Goal: Information Seeking & Learning: Check status

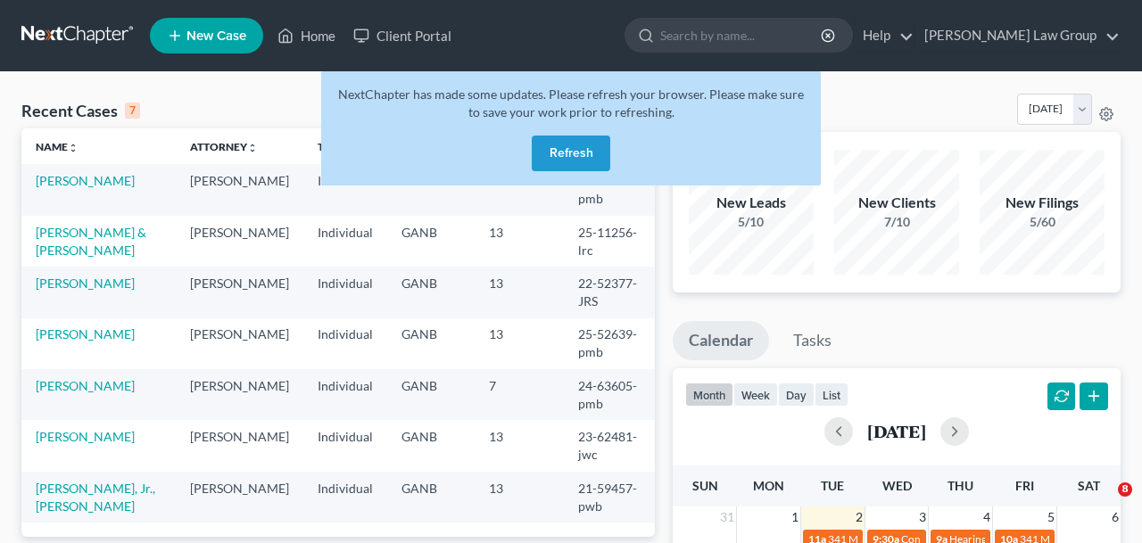
click at [540, 149] on button "Refresh" at bounding box center [571, 154] width 78 height 36
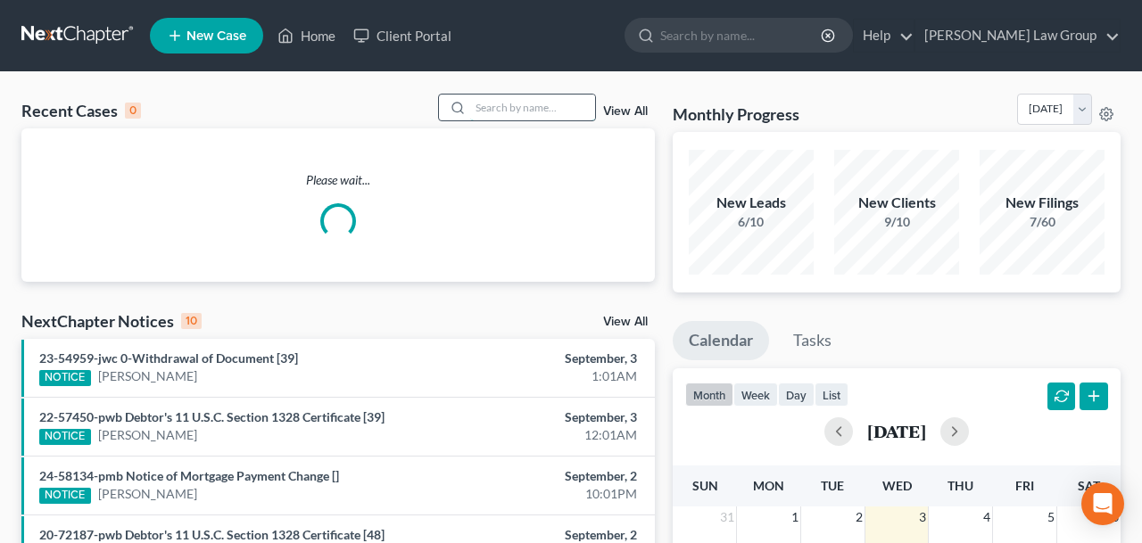
click at [521, 102] on input "search" at bounding box center [532, 108] width 125 height 26
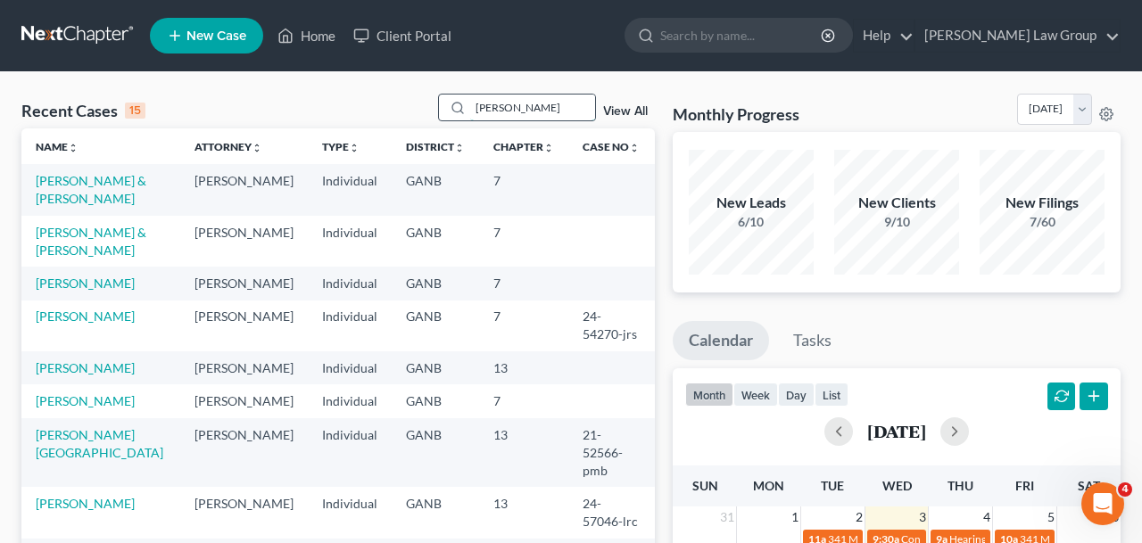
type input "[PERSON_NAME]"
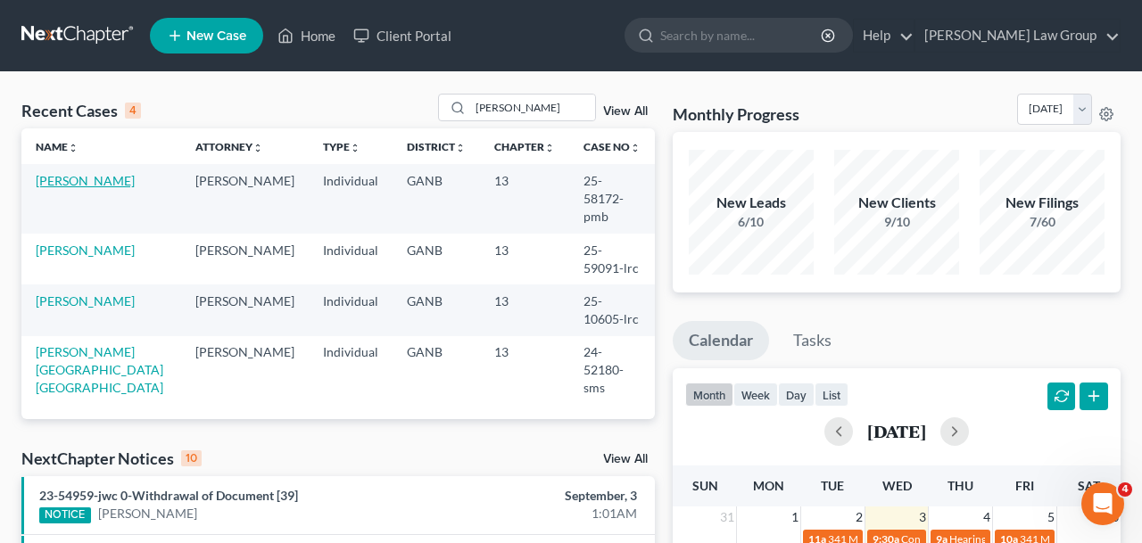
click at [100, 186] on link "[PERSON_NAME]" at bounding box center [85, 180] width 99 height 15
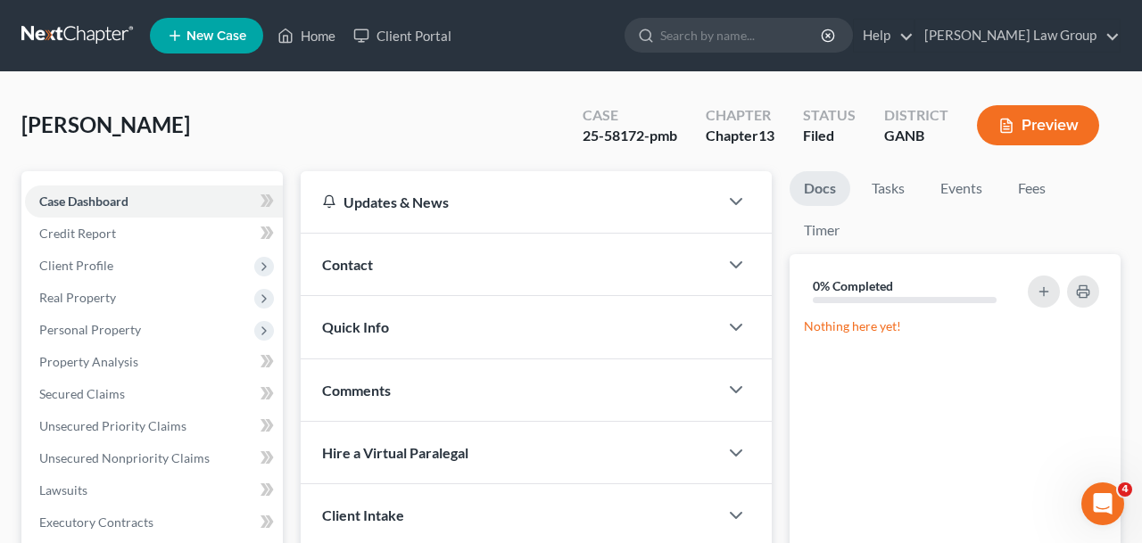
scroll to position [503, 0]
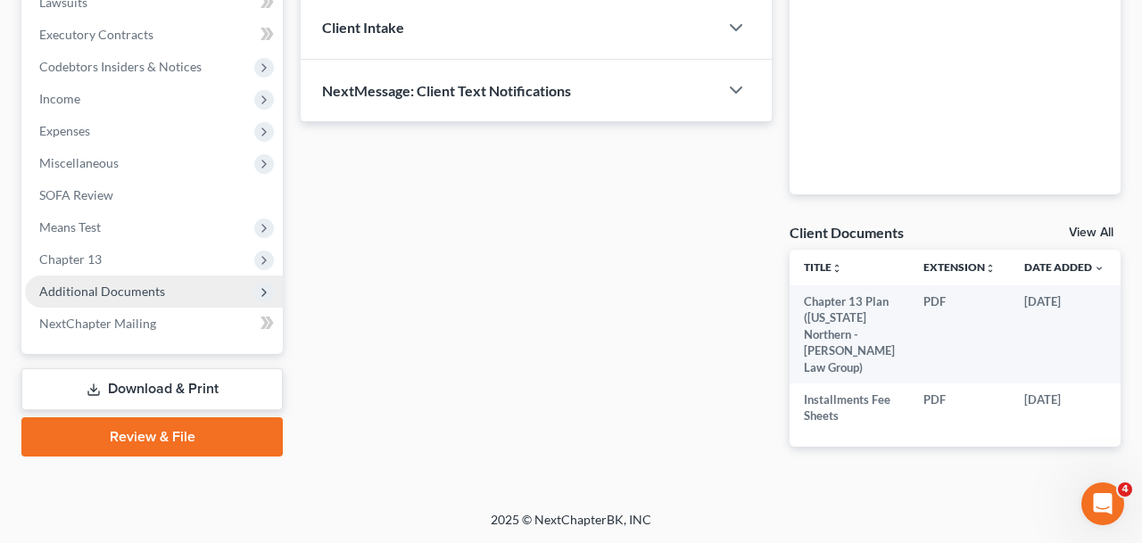
click at [103, 285] on span "Additional Documents" at bounding box center [154, 292] width 258 height 32
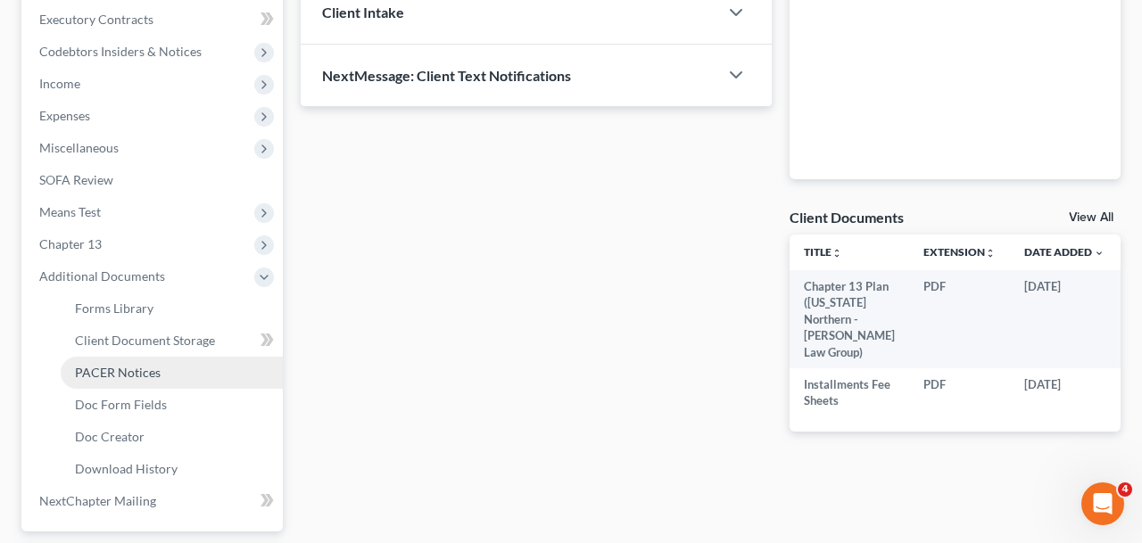
click at [118, 379] on span "PACER Notices" at bounding box center [118, 372] width 86 height 15
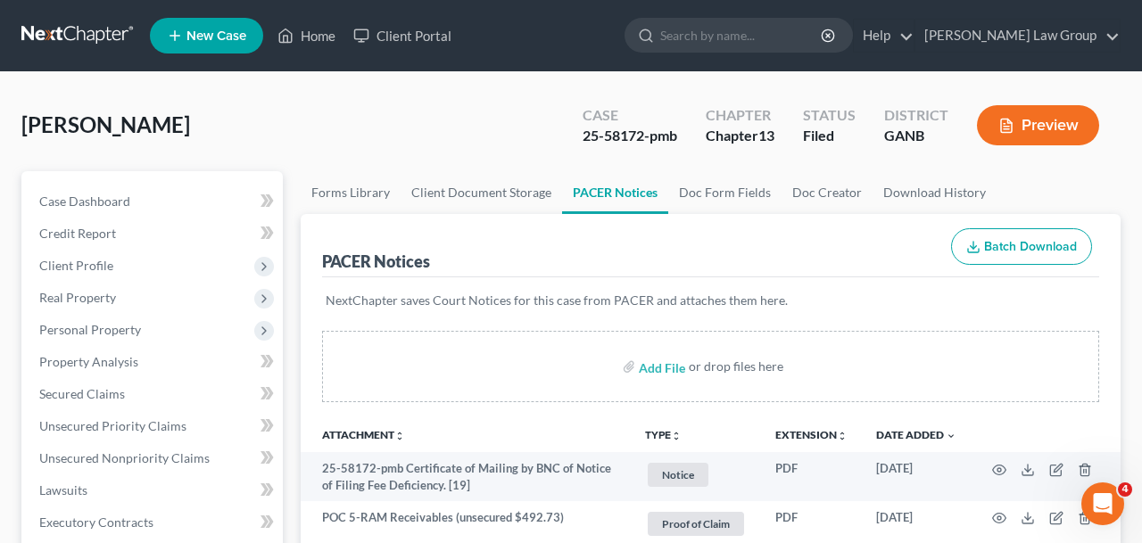
scroll to position [50, 0]
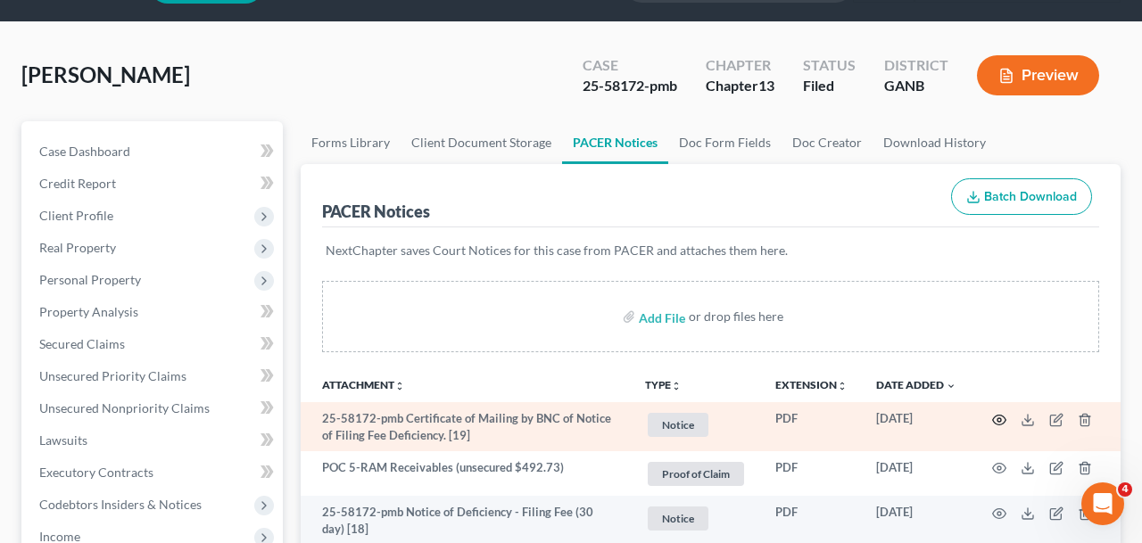
click at [1001, 420] on circle "button" at bounding box center [999, 420] width 4 height 4
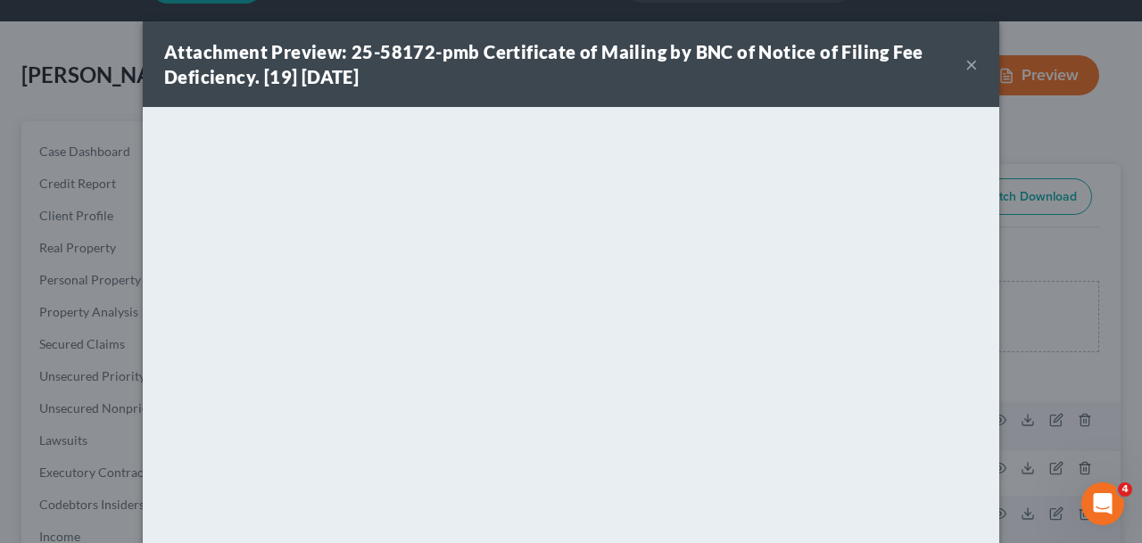
click at [969, 72] on button "×" at bounding box center [971, 64] width 12 height 21
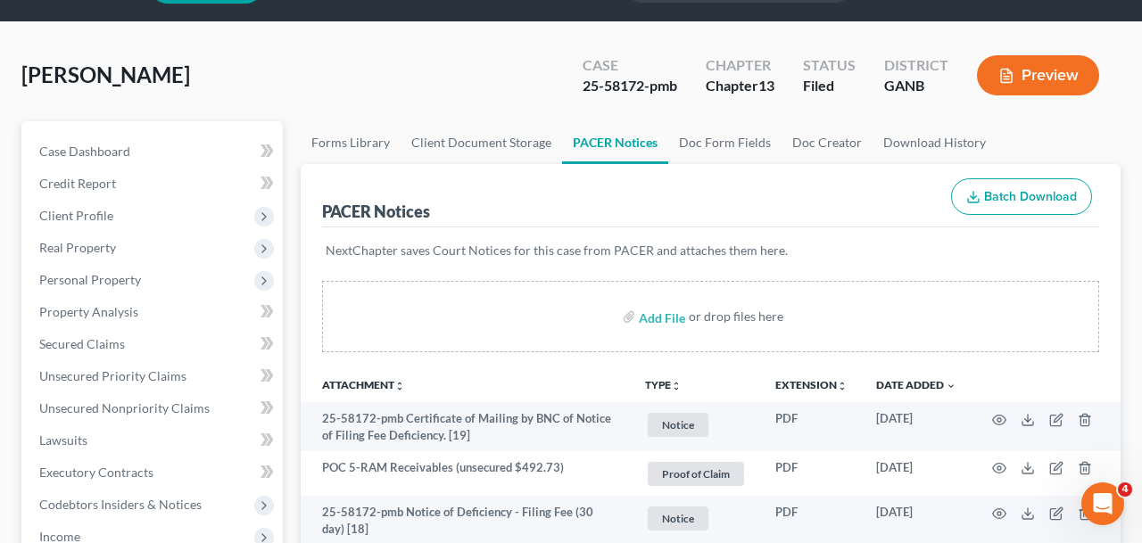
scroll to position [0, 0]
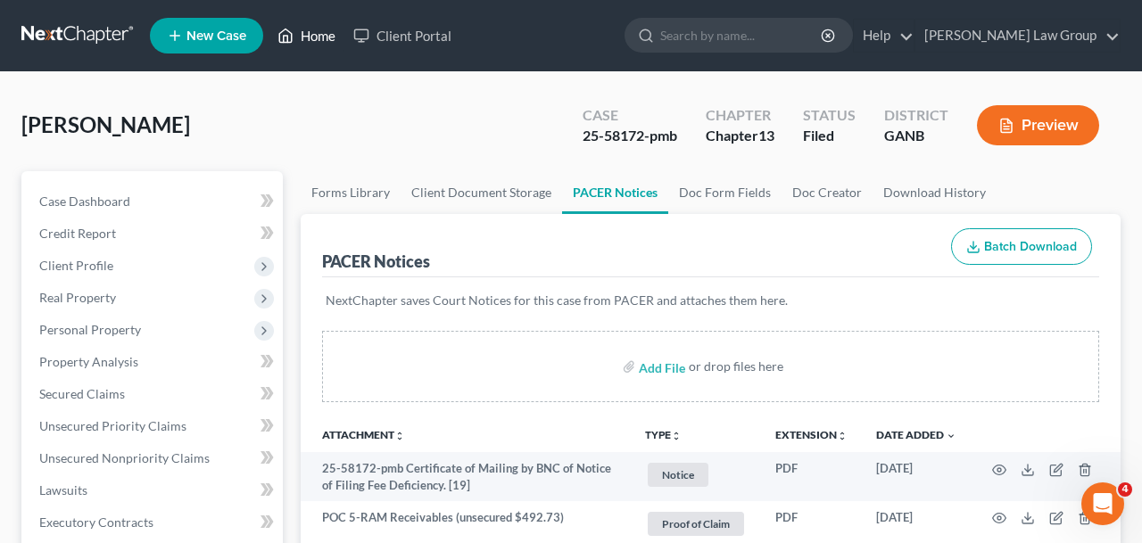
click at [315, 22] on link "Home" at bounding box center [306, 36] width 76 height 32
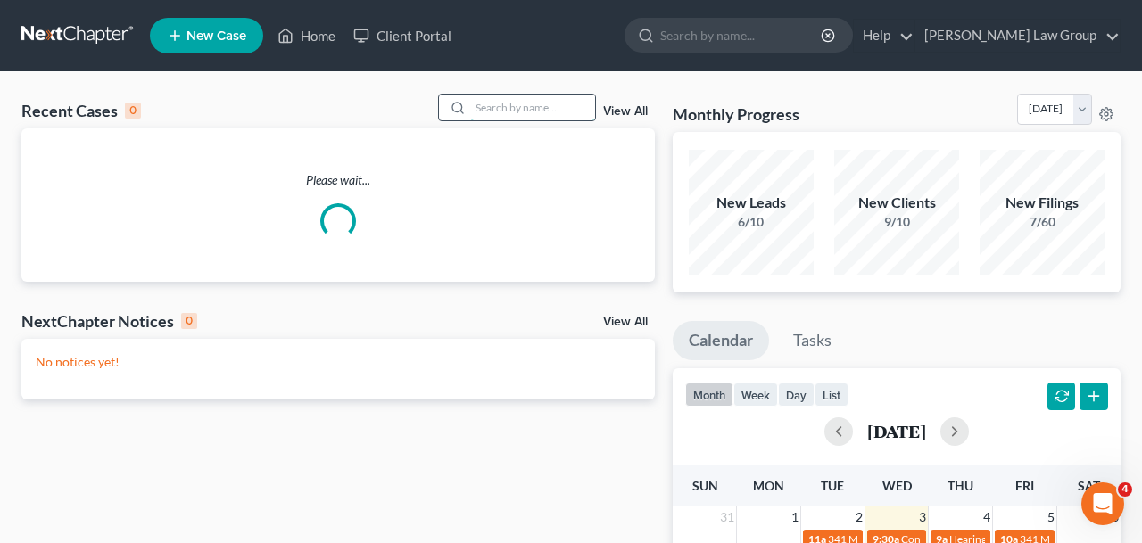
click at [509, 118] on input "search" at bounding box center [532, 108] width 125 height 26
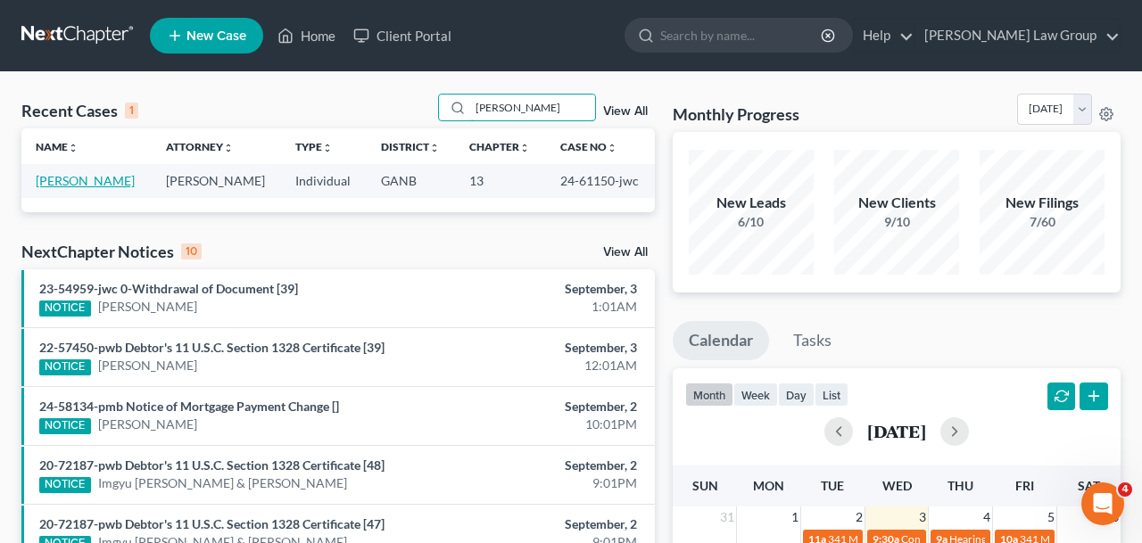
type input "[PERSON_NAME]"
click at [71, 182] on link "[PERSON_NAME]" at bounding box center [85, 180] width 99 height 15
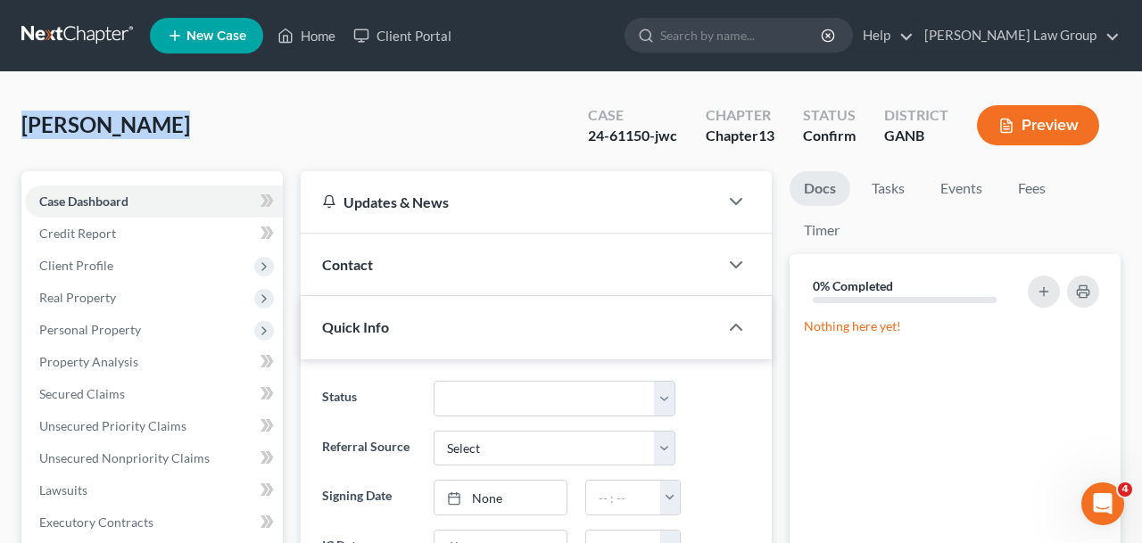
drag, startPoint x: 181, startPoint y: 128, endPoint x: -1, endPoint y: 123, distance: 182.0
copy span "[PERSON_NAME]"
click at [243, 133] on div "[PERSON_NAME] Upgraded Case 24-61150-jwc Chapter Chapter 13 Status Confirm Dist…" at bounding box center [570, 133] width 1099 height 78
drag, startPoint x: 608, startPoint y: 136, endPoint x: 645, endPoint y: 137, distance: 36.6
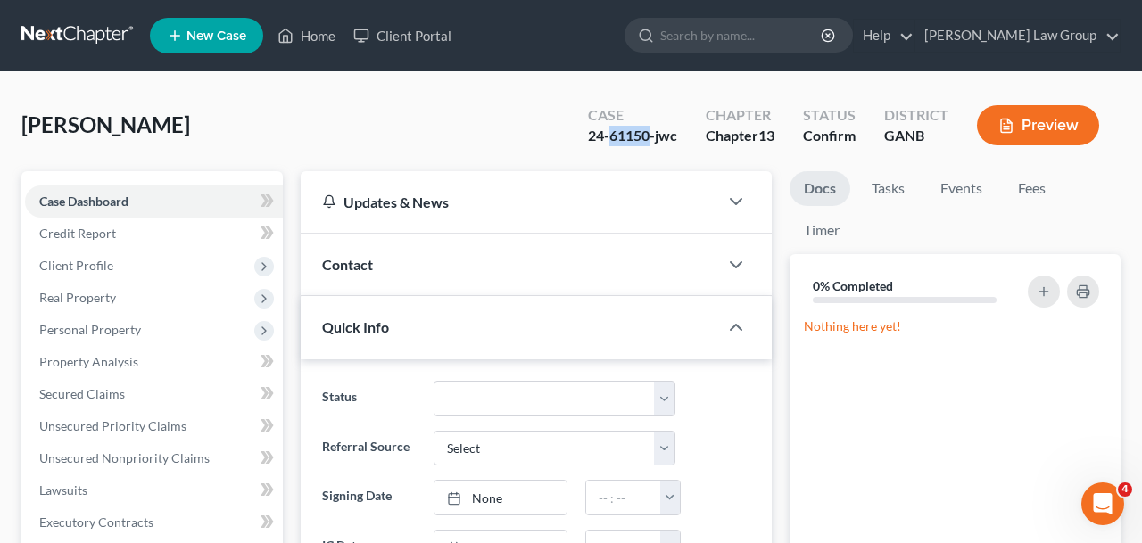
click at [645, 137] on div "24-61150-jwc" at bounding box center [632, 136] width 89 height 21
copy div "61150"
drag, startPoint x: 182, startPoint y: 135, endPoint x: -1, endPoint y: 135, distance: 182.8
copy span "[PERSON_NAME]"
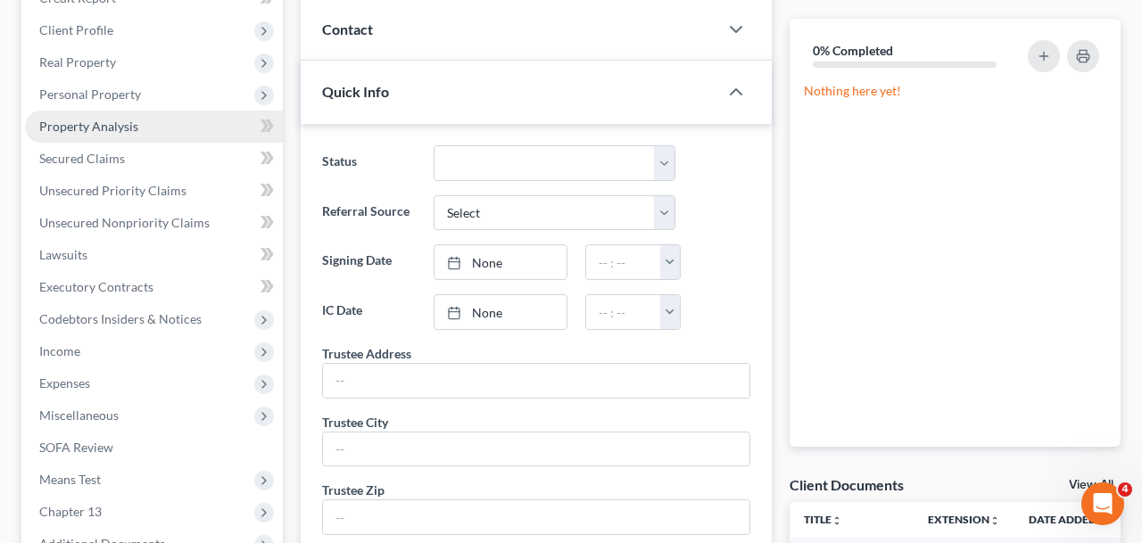
scroll to position [435, 0]
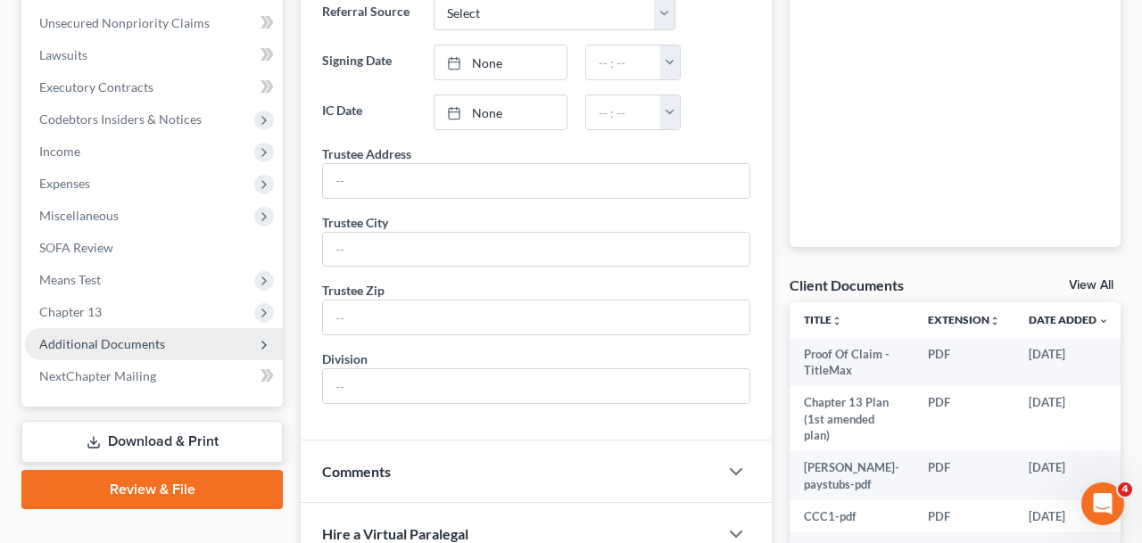
click at [131, 333] on span "Additional Documents" at bounding box center [154, 344] width 258 height 32
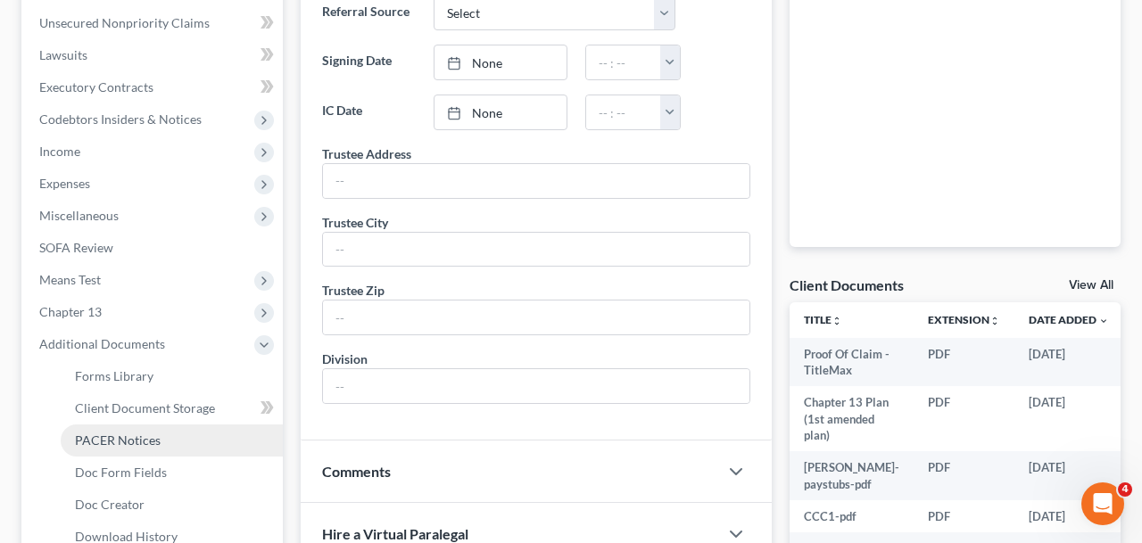
click at [141, 441] on span "PACER Notices" at bounding box center [118, 440] width 86 height 15
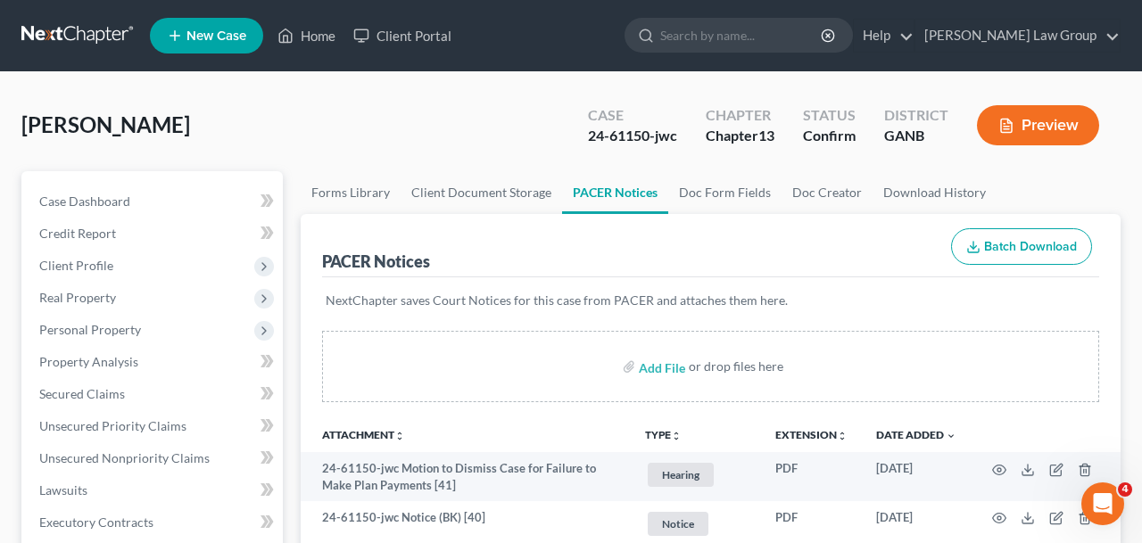
scroll to position [17, 0]
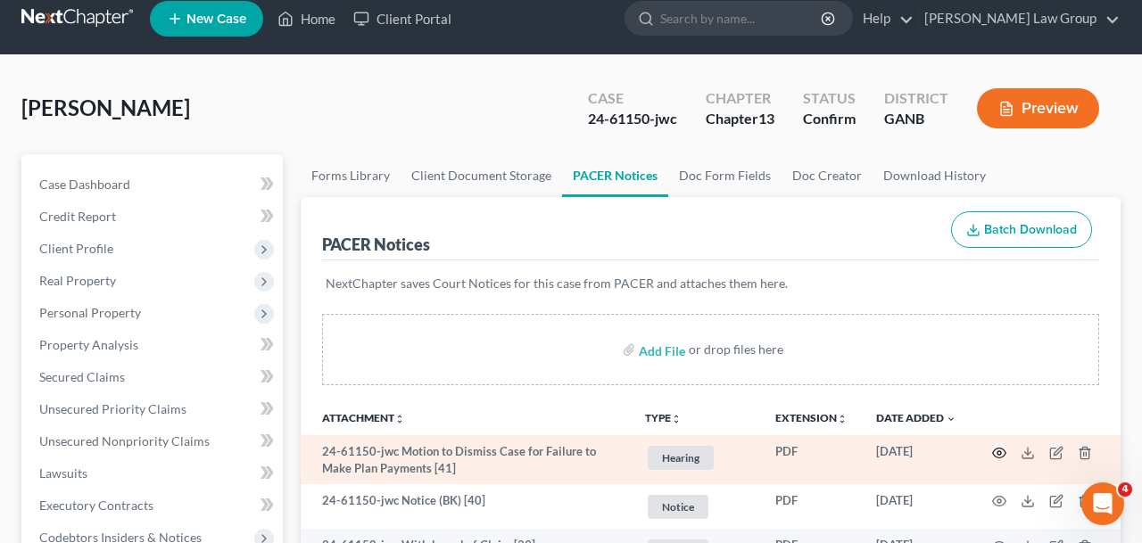
click at [1001, 453] on circle "button" at bounding box center [999, 453] width 4 height 4
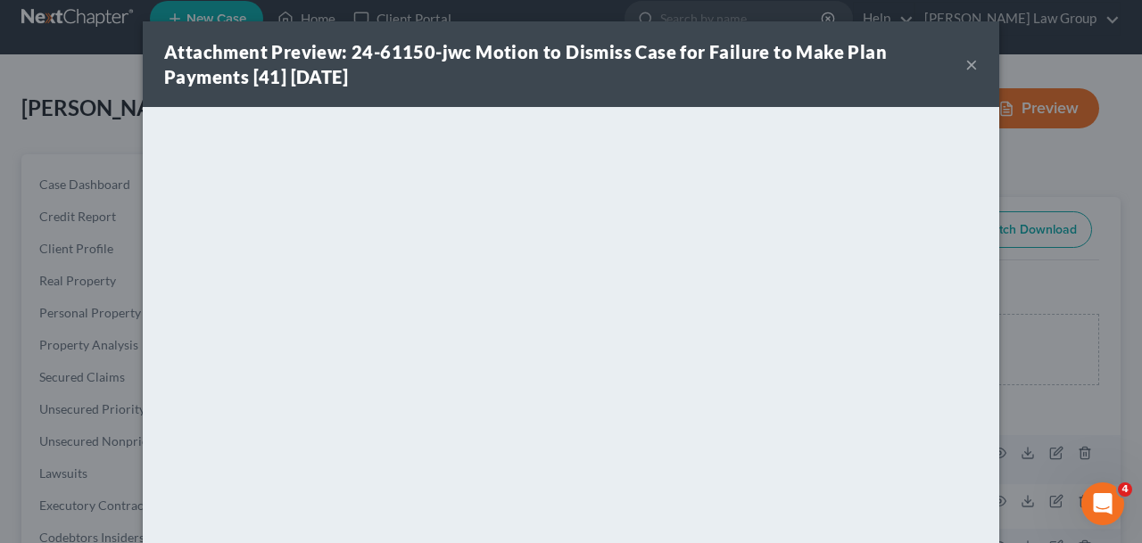
click at [978, 61] on div "Attachment Preview: 24-61150-jwc Motion to Dismiss Case for Failure to Make Pla…" at bounding box center [571, 64] width 856 height 86
click at [970, 66] on button "×" at bounding box center [971, 64] width 12 height 21
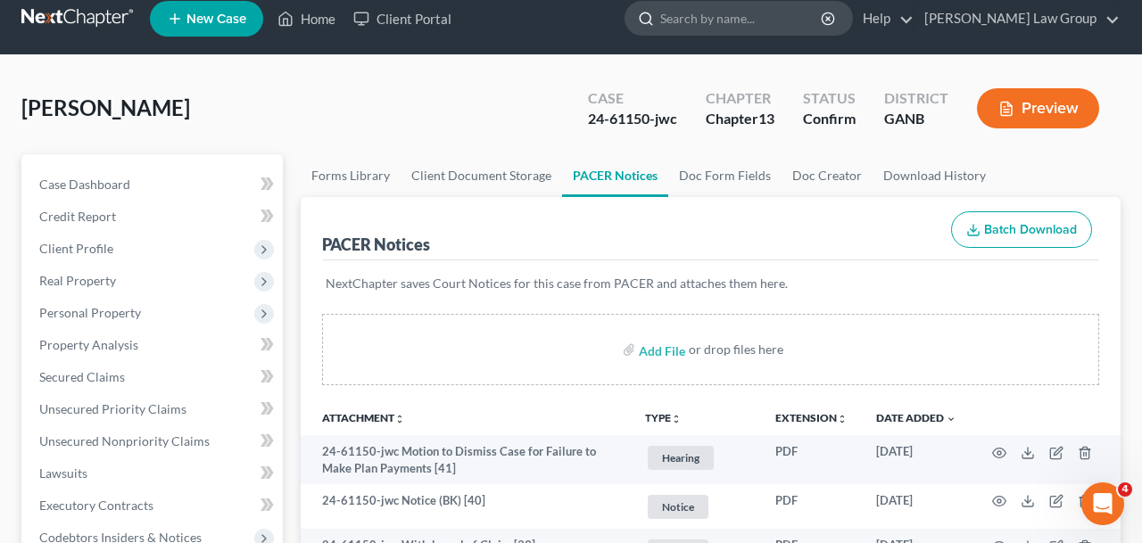
click at [753, 30] on input "search" at bounding box center [741, 18] width 163 height 33
type input "[PERSON_NAME]"
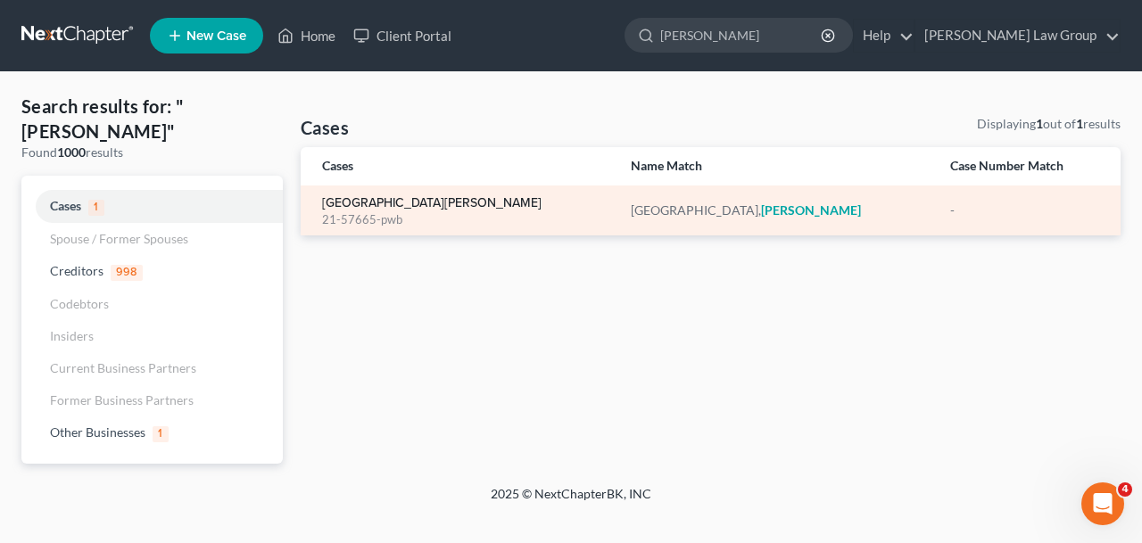
click at [392, 208] on link "[GEOGRAPHIC_DATA][PERSON_NAME]" at bounding box center [431, 203] width 219 height 12
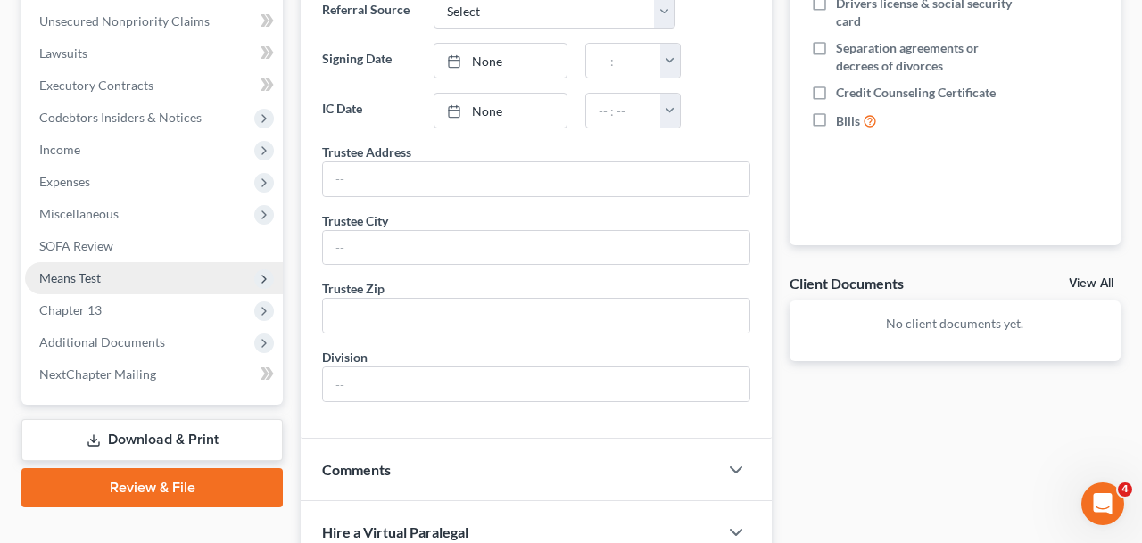
scroll to position [663, 0]
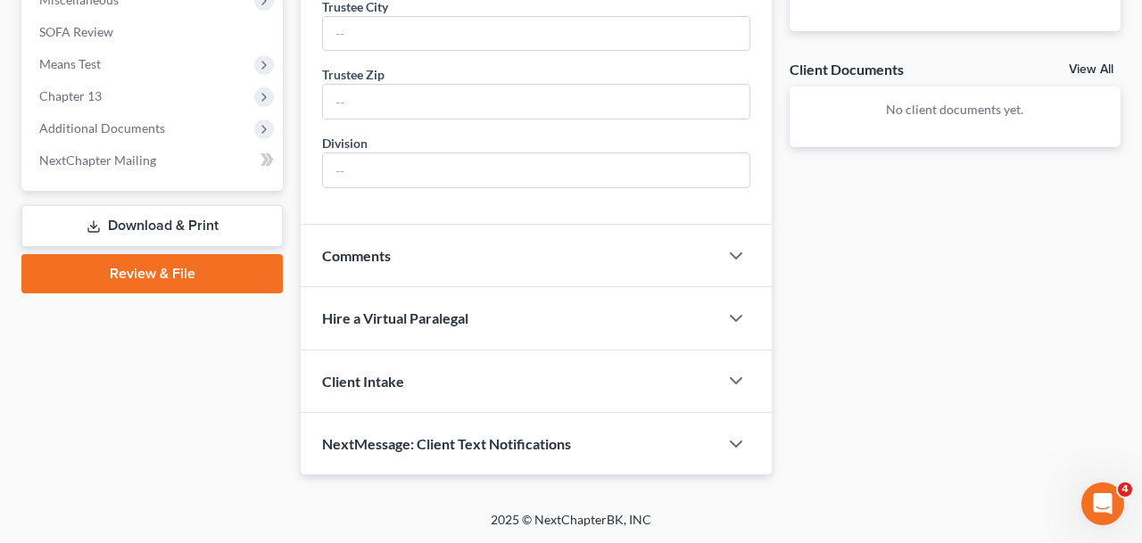
click at [103, 120] on span "Additional Documents" at bounding box center [102, 127] width 126 height 15
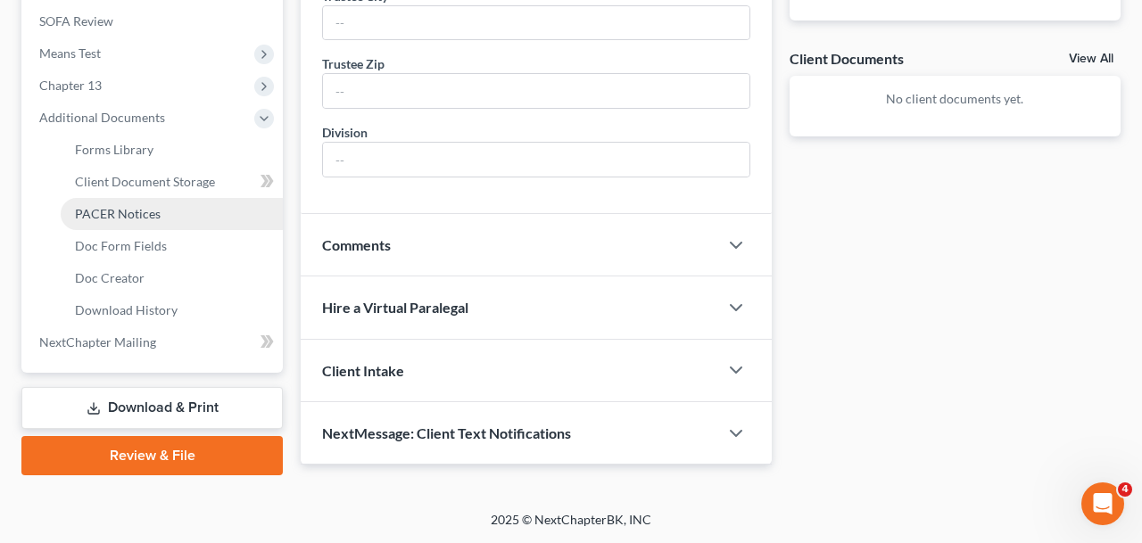
click at [106, 222] on link "PACER Notices" at bounding box center [172, 214] width 222 height 32
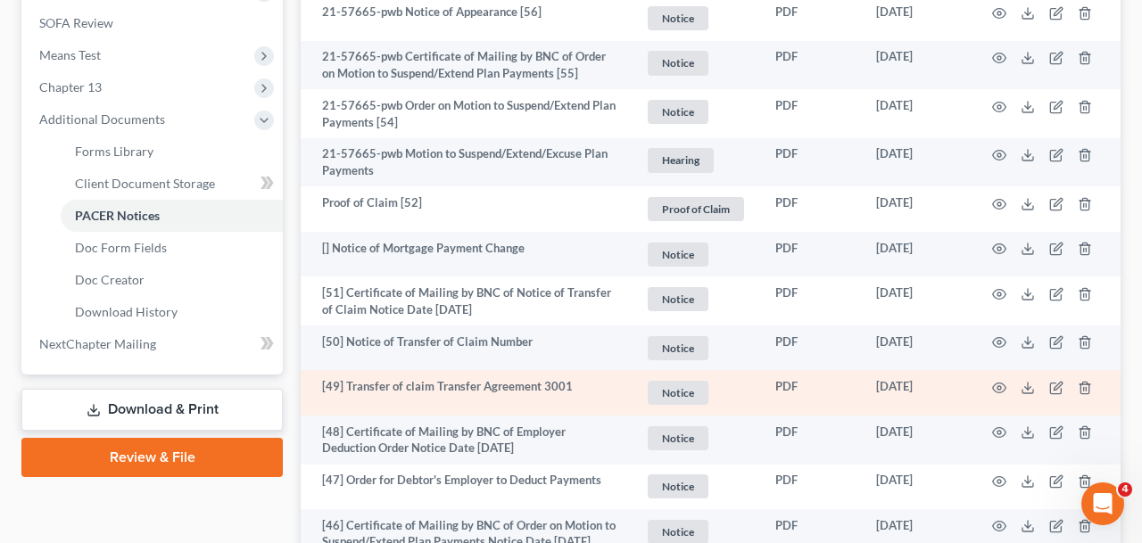
scroll to position [399, 0]
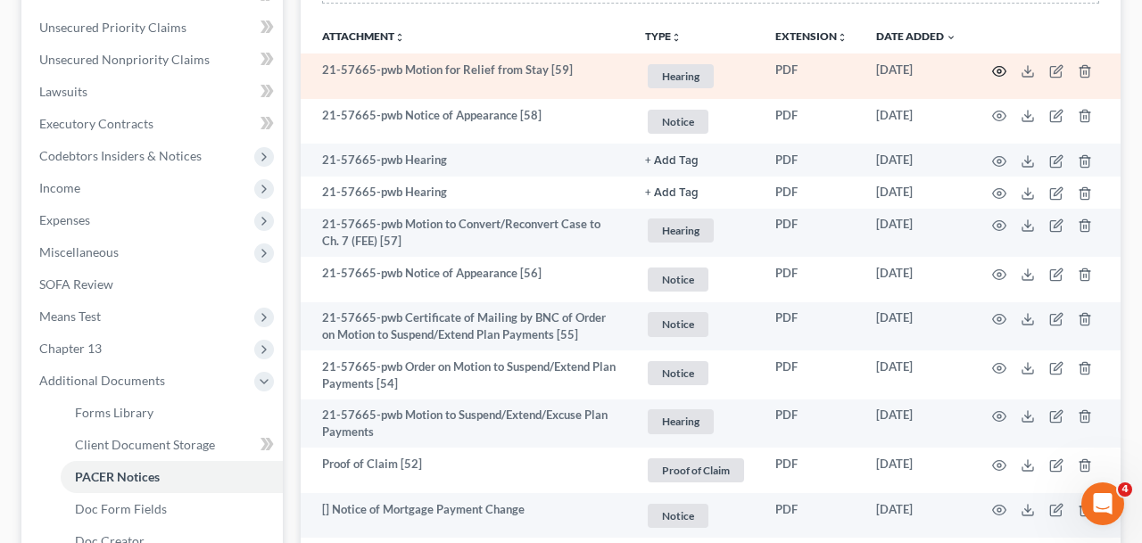
click at [1002, 70] on icon "button" at bounding box center [999, 71] width 14 height 14
